Goal: Contribute content

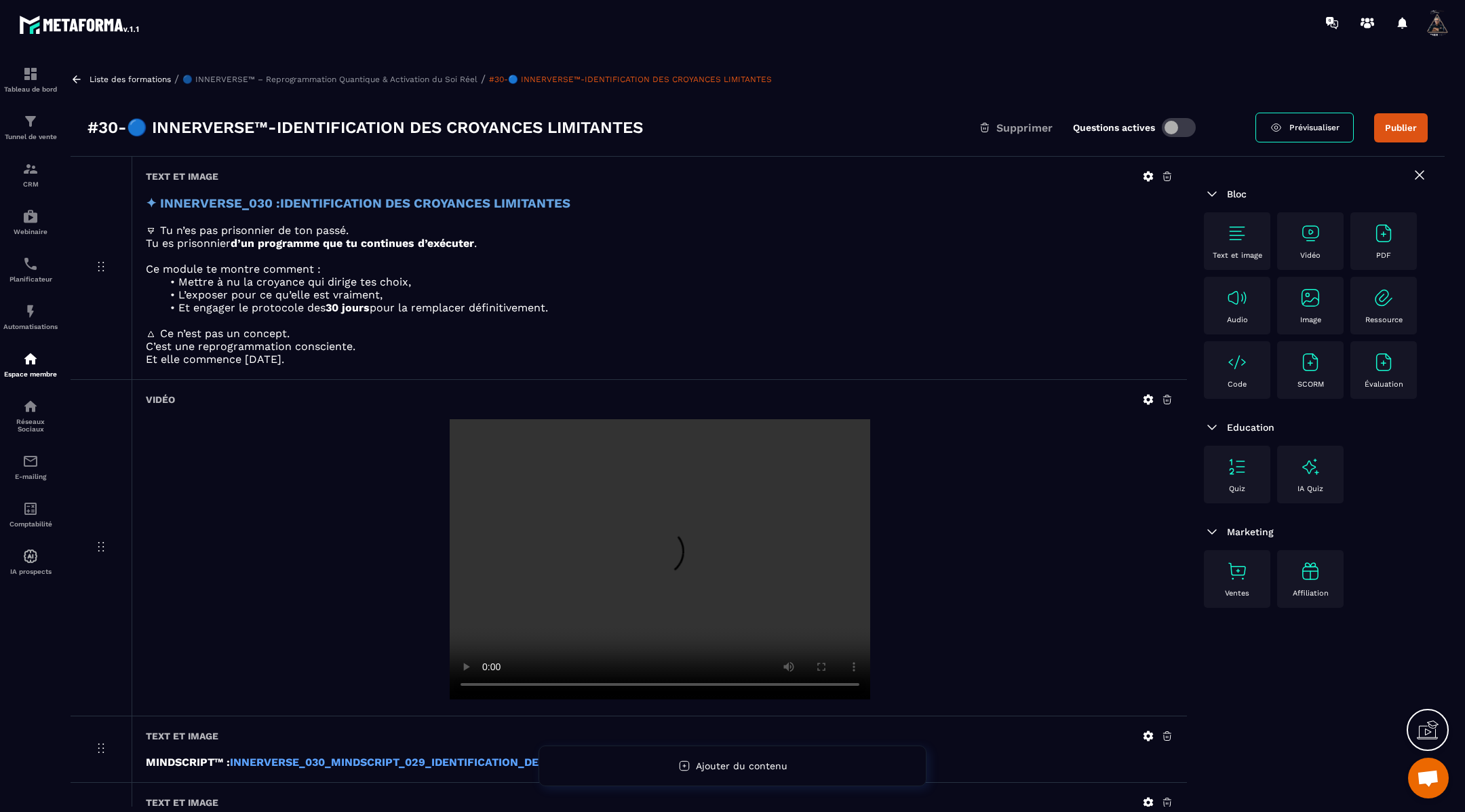
click at [1405, 128] on button "Publier" at bounding box center [1400, 127] width 53 height 29
click at [77, 81] on icon at bounding box center [77, 79] width 12 height 12
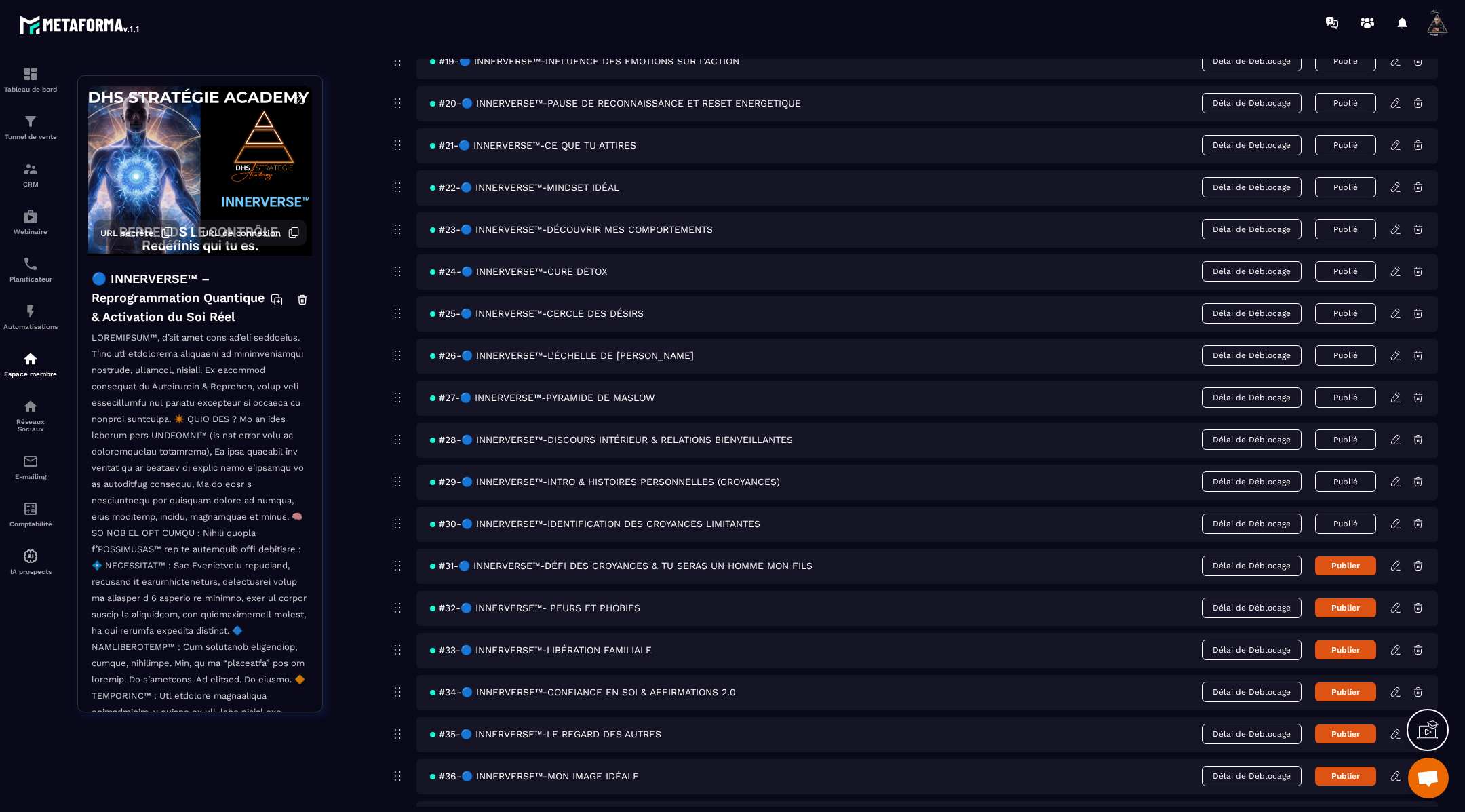
scroll to position [946, 0]
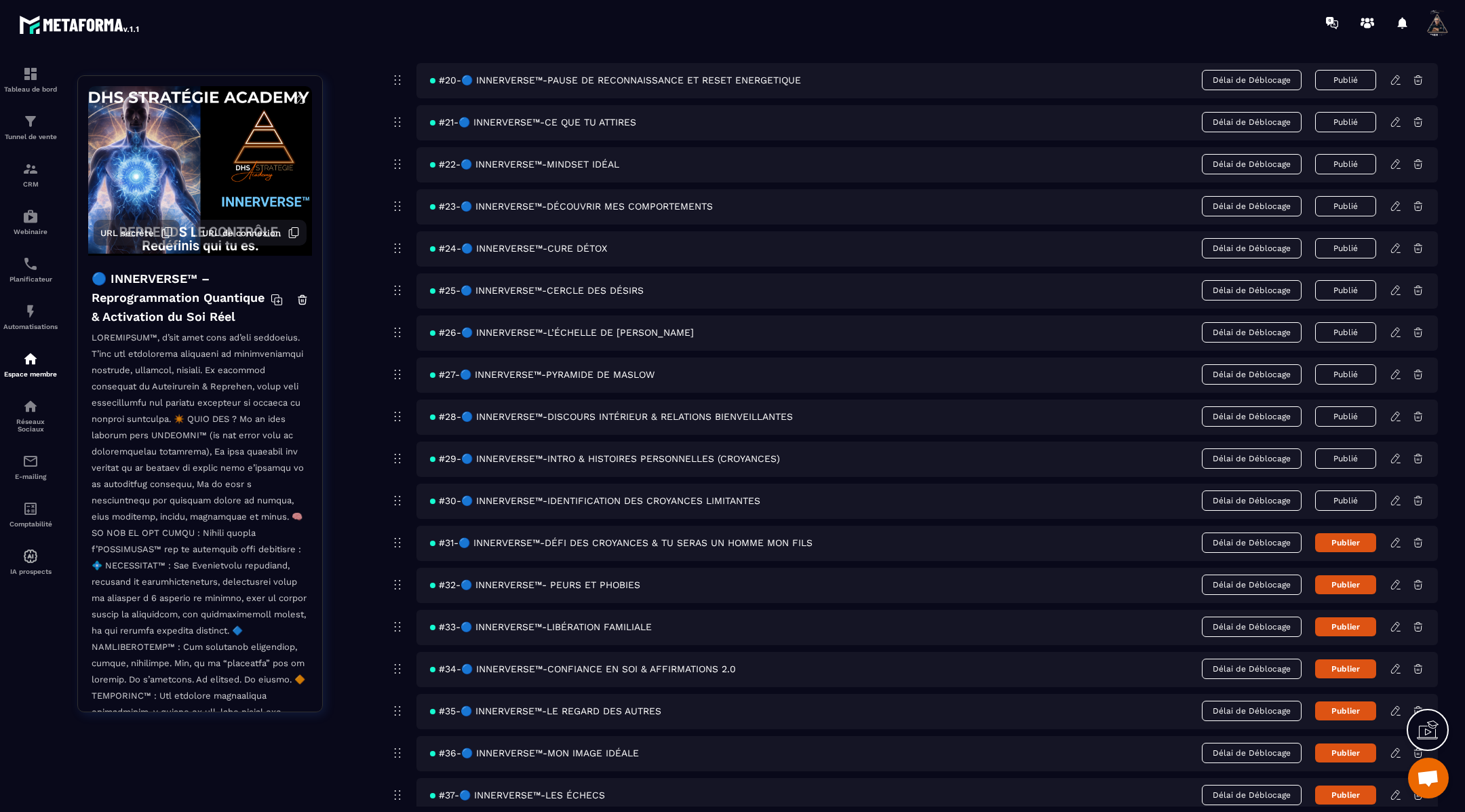
click at [1397, 536] on icon at bounding box center [1396, 542] width 12 height 12
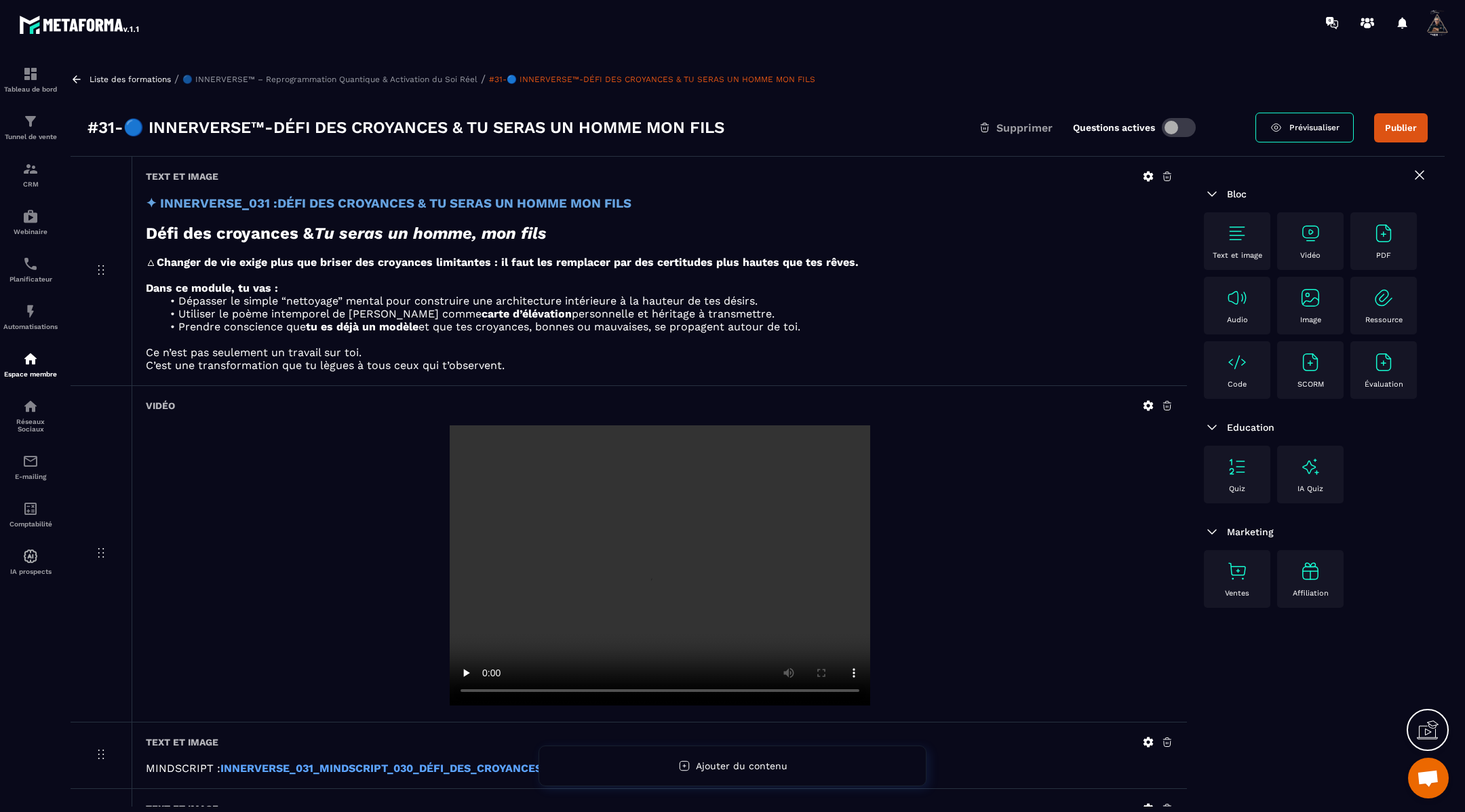
click at [1145, 404] on icon at bounding box center [1149, 406] width 10 height 10
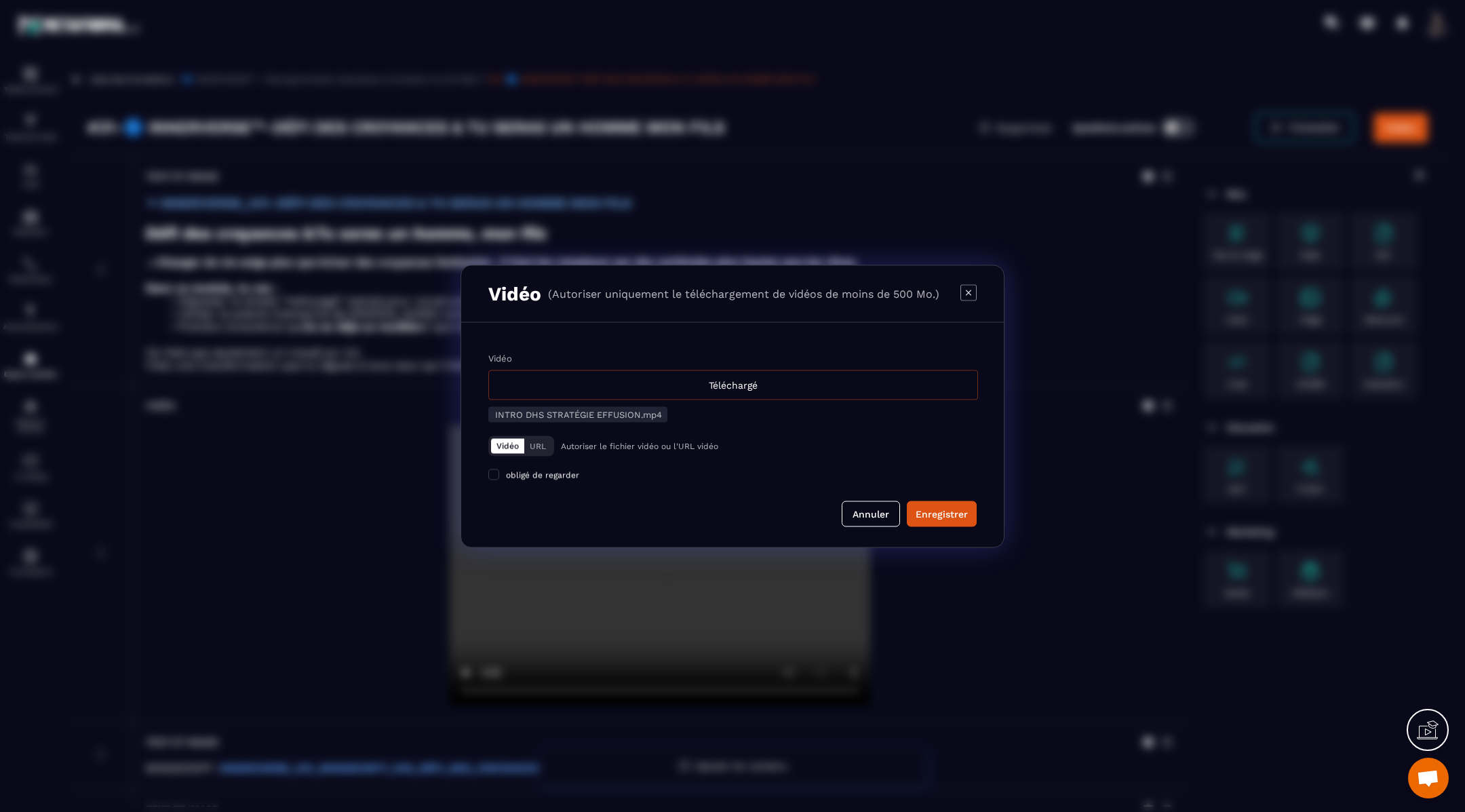
click at [780, 392] on div "Téléchargé" at bounding box center [732, 384] width 490 height 30
click at [0, 0] on input "Vidéo Téléchargé" at bounding box center [0, 0] width 0 height 0
click at [954, 512] on div "Enregistrer" at bounding box center [942, 513] width 52 height 14
